Goal: Communication & Community: Answer question/provide support

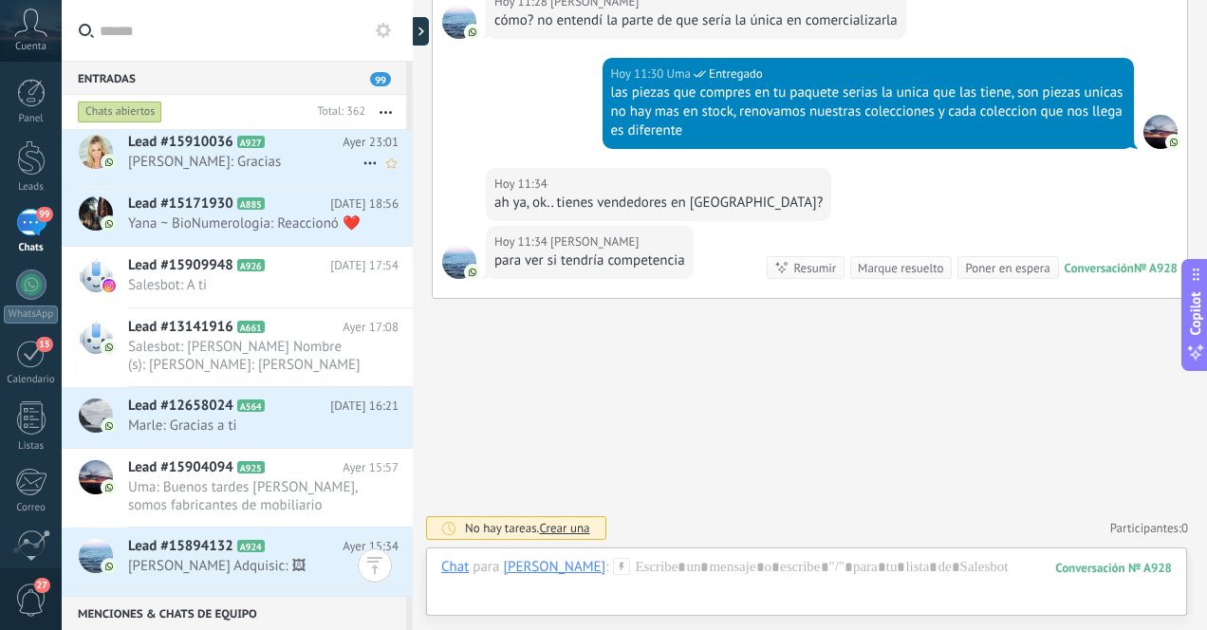
scroll to position [395, 0]
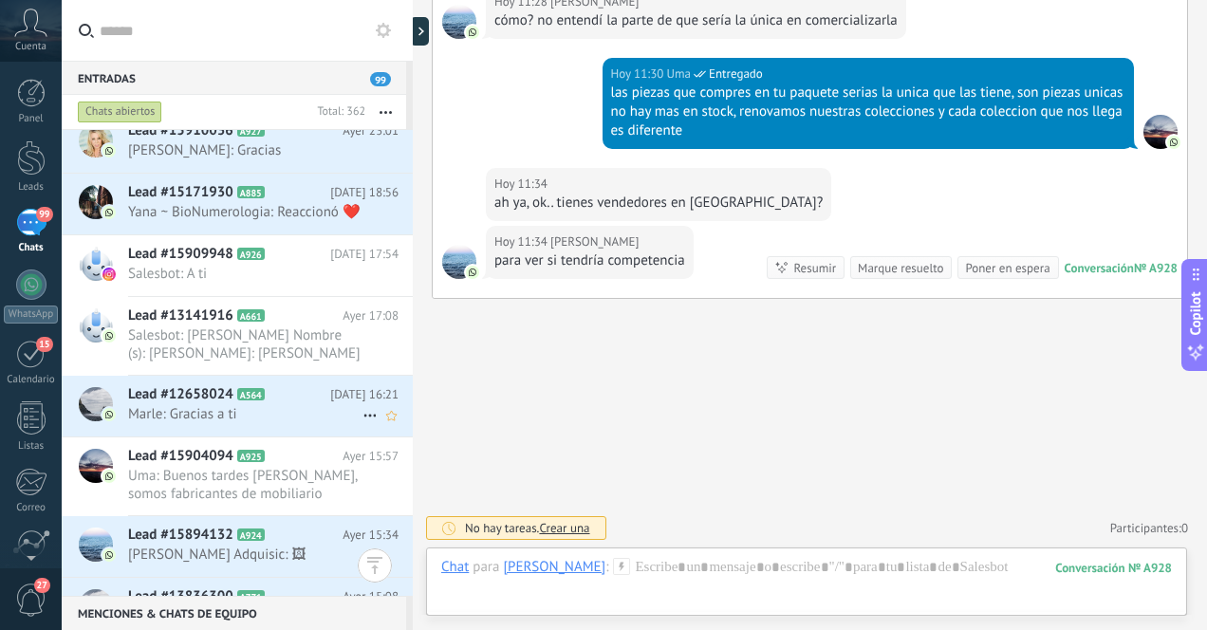
click at [285, 423] on span "Marle: Gracias a ti" at bounding box center [245, 414] width 234 height 18
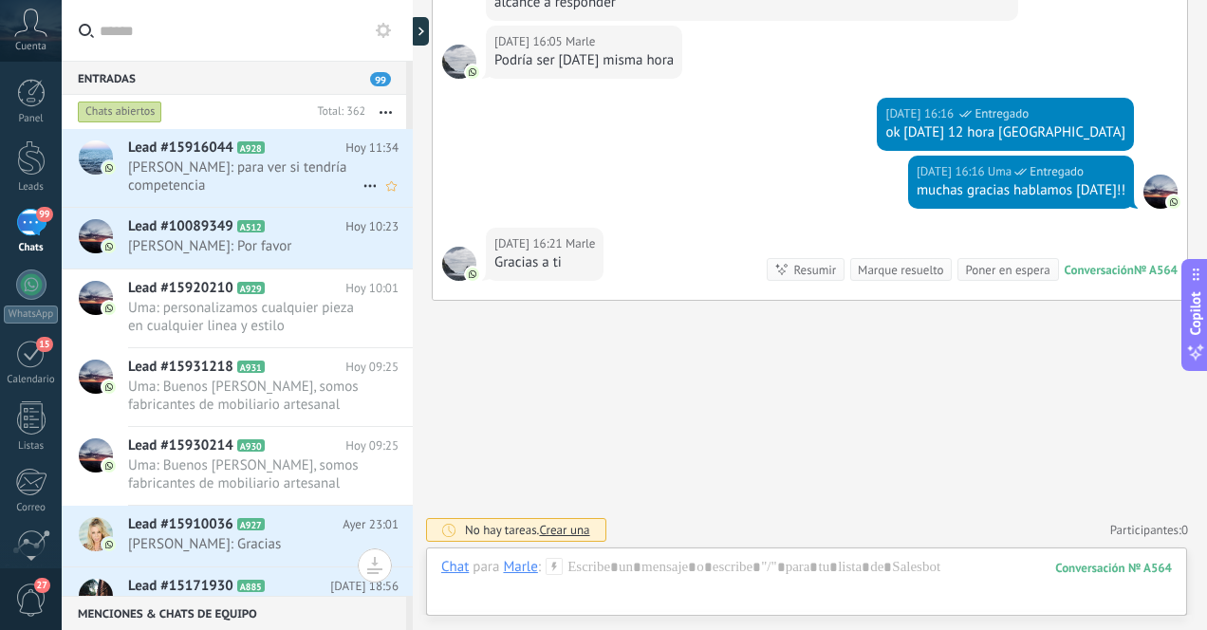
click at [233, 176] on span "[PERSON_NAME]: para ver si tendría competencia" at bounding box center [245, 176] width 234 height 36
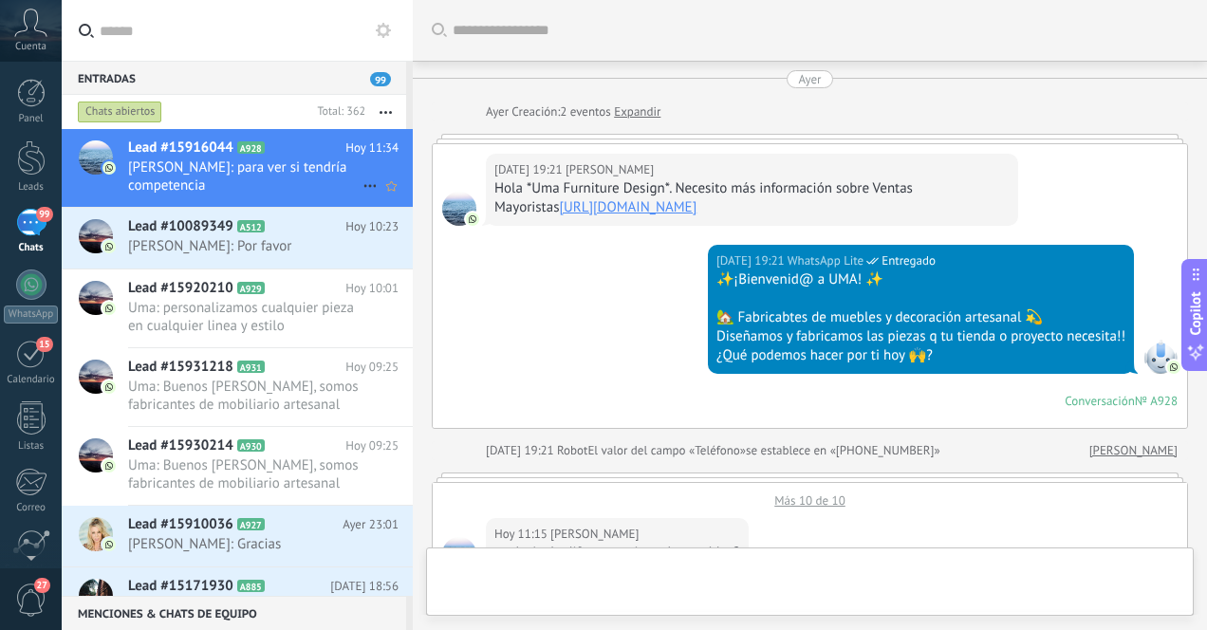
scroll to position [1059, 0]
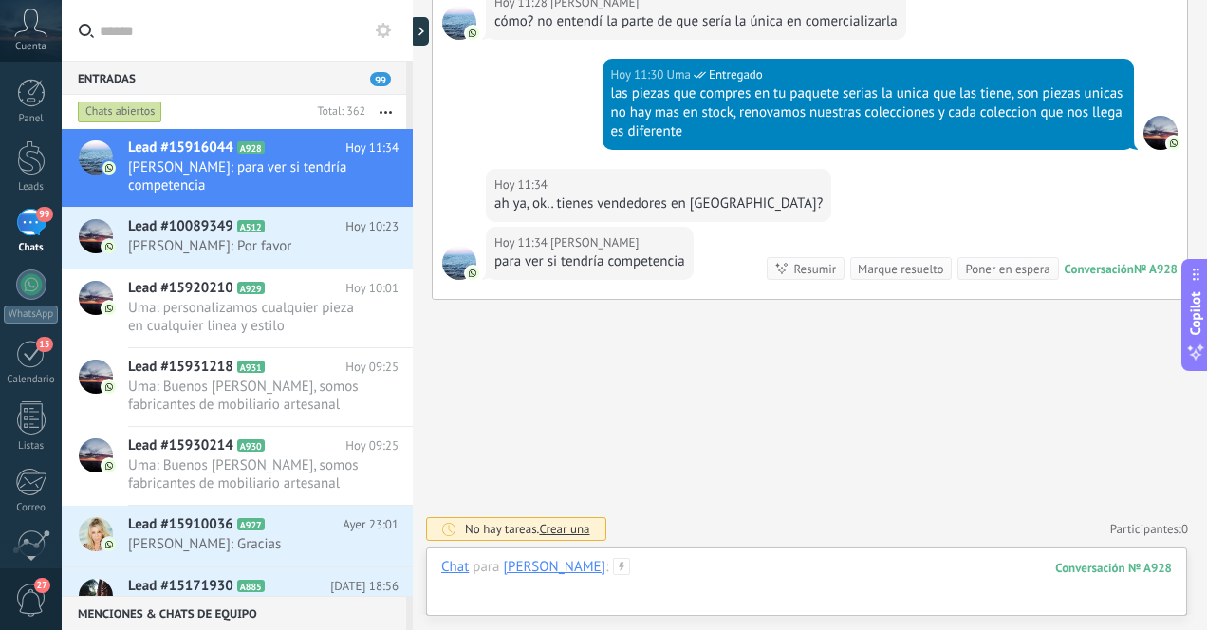
click at [704, 572] on div at bounding box center [806, 586] width 730 height 57
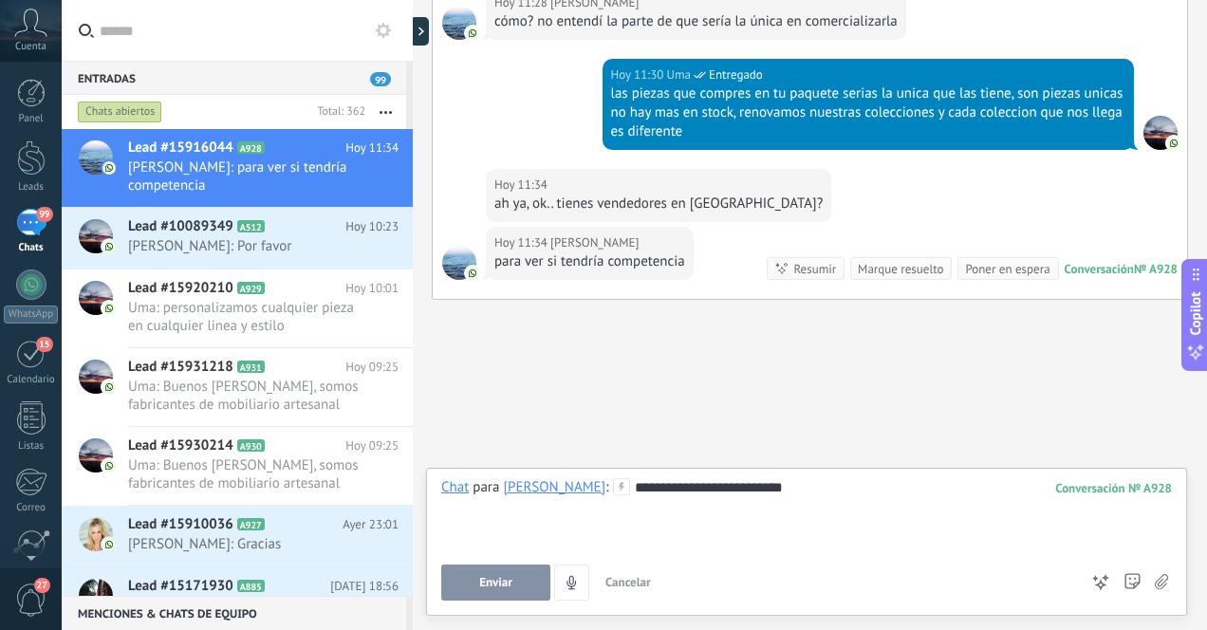
click at [517, 577] on button "Enviar" at bounding box center [495, 582] width 109 height 36
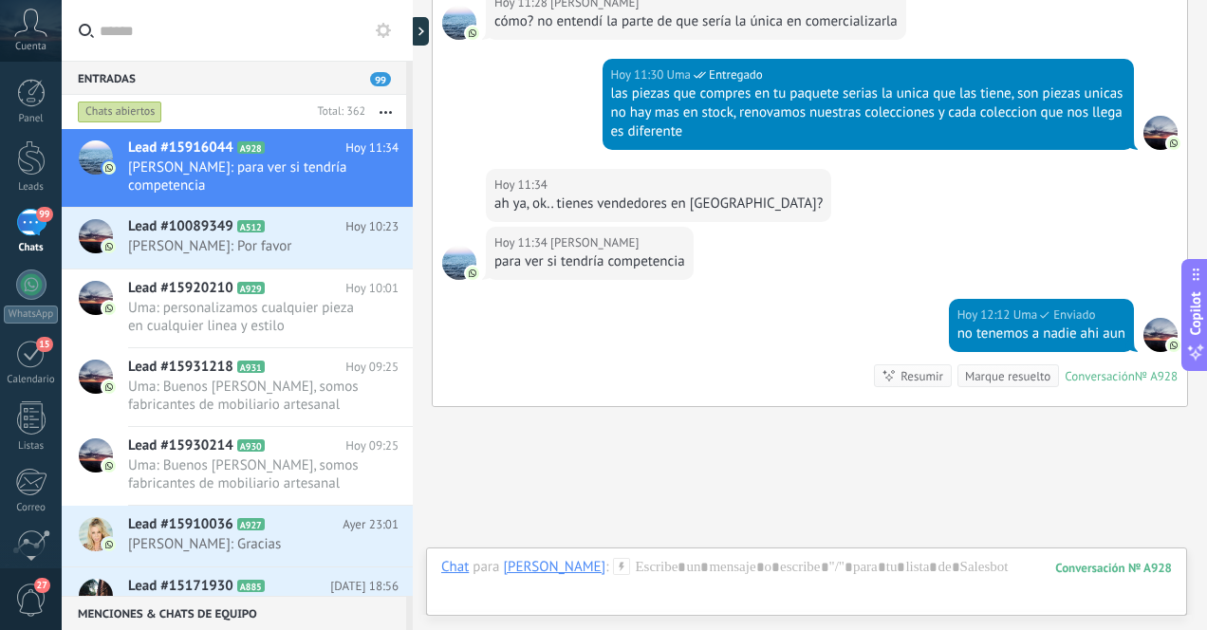
scroll to position [1166, 0]
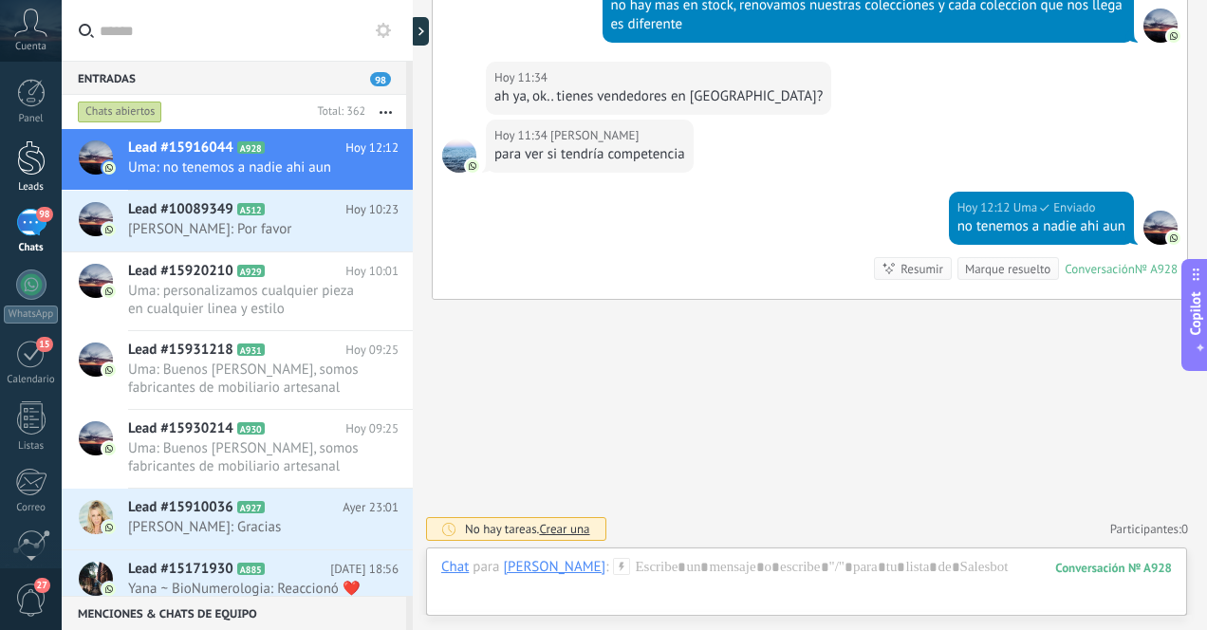
click at [43, 157] on div at bounding box center [31, 157] width 28 height 35
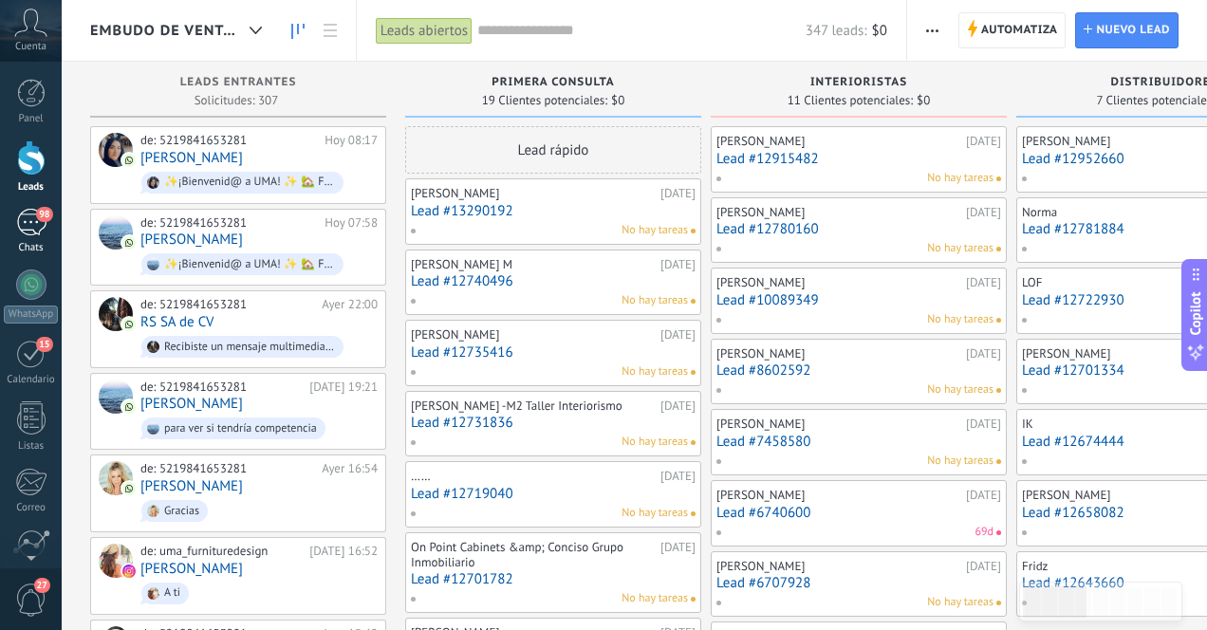
click at [26, 210] on div "98" at bounding box center [31, 223] width 30 height 28
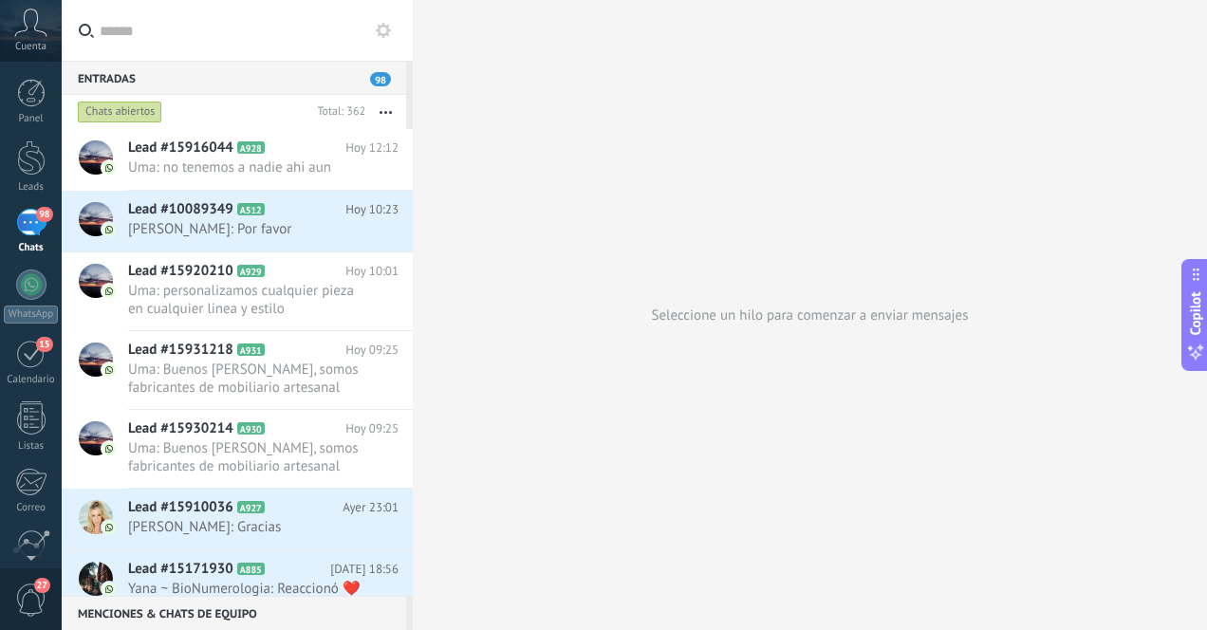
click at [28, 221] on div "98" at bounding box center [31, 223] width 30 height 28
